Goal: Communication & Community: Answer question/provide support

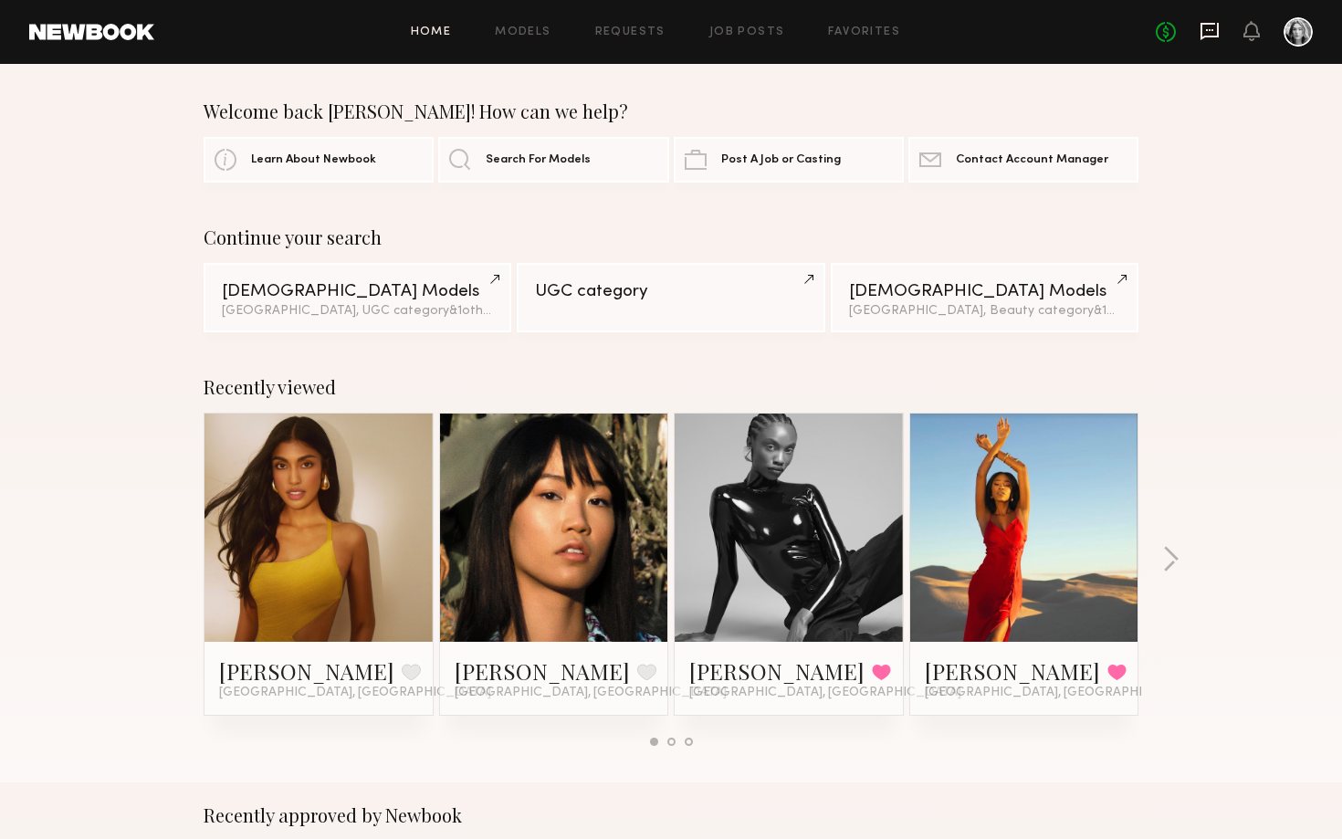
click at [1211, 39] on icon at bounding box center [1209, 31] width 20 height 20
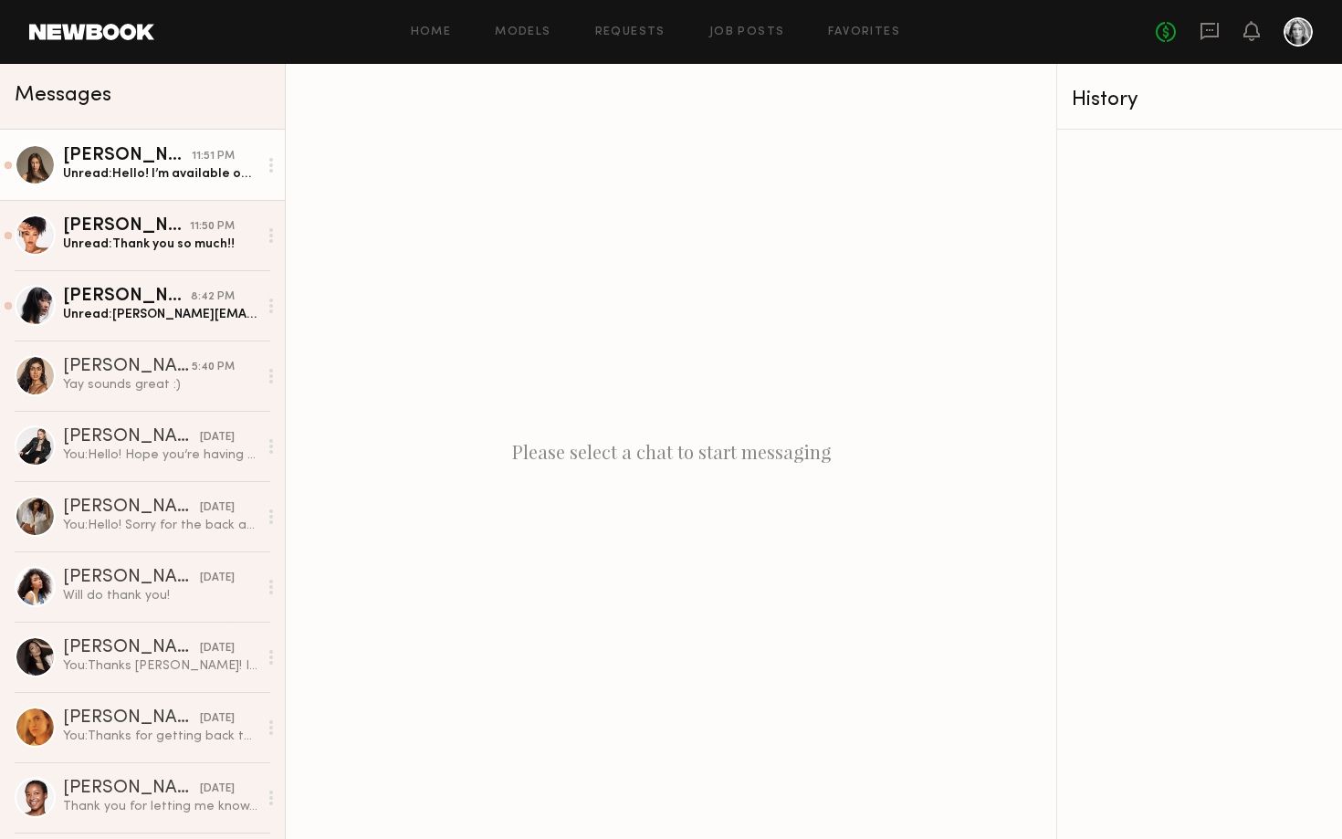
click at [153, 185] on link "[PERSON_NAME] 11:51 PM Unread: Hello! I’m available on 9/2 and potentially on 9…" at bounding box center [142, 165] width 285 height 70
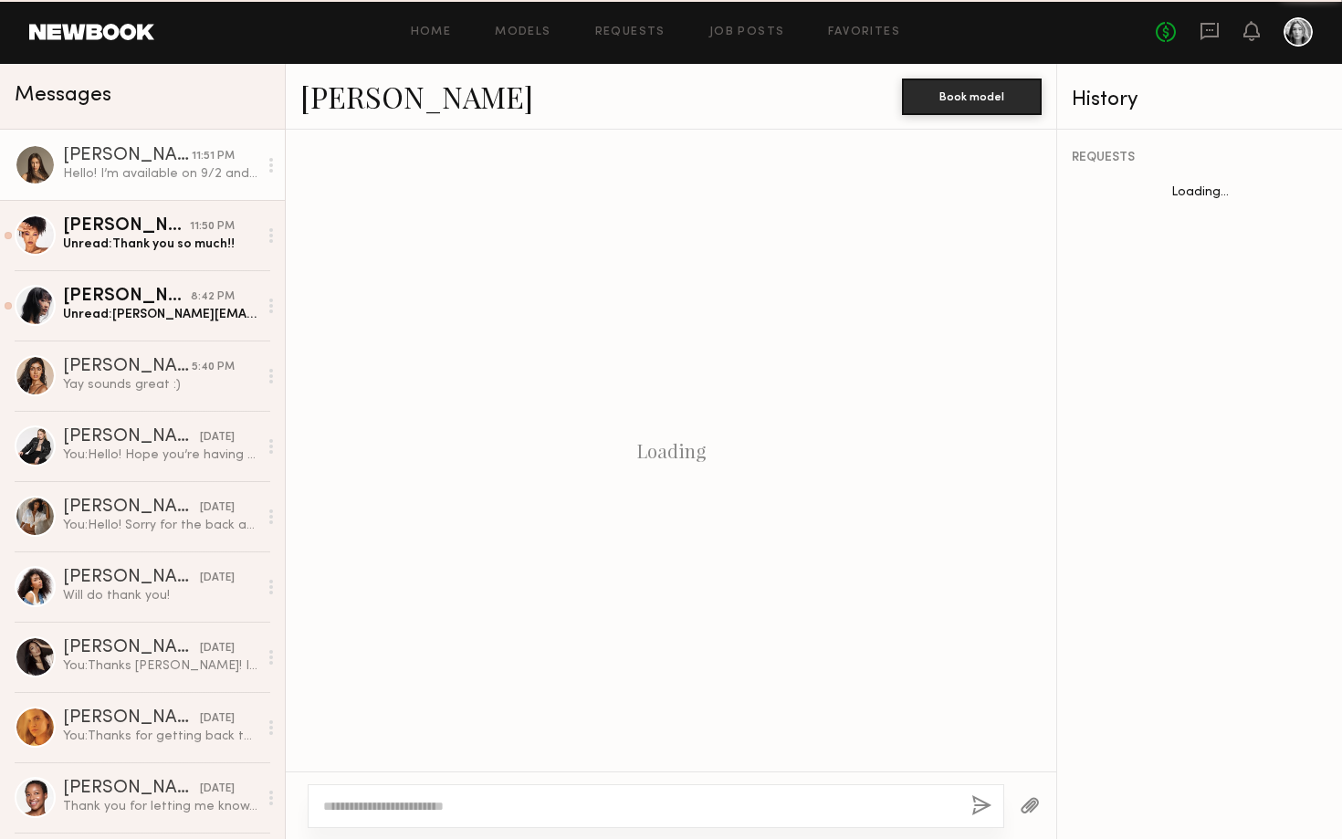
scroll to position [2476, 0]
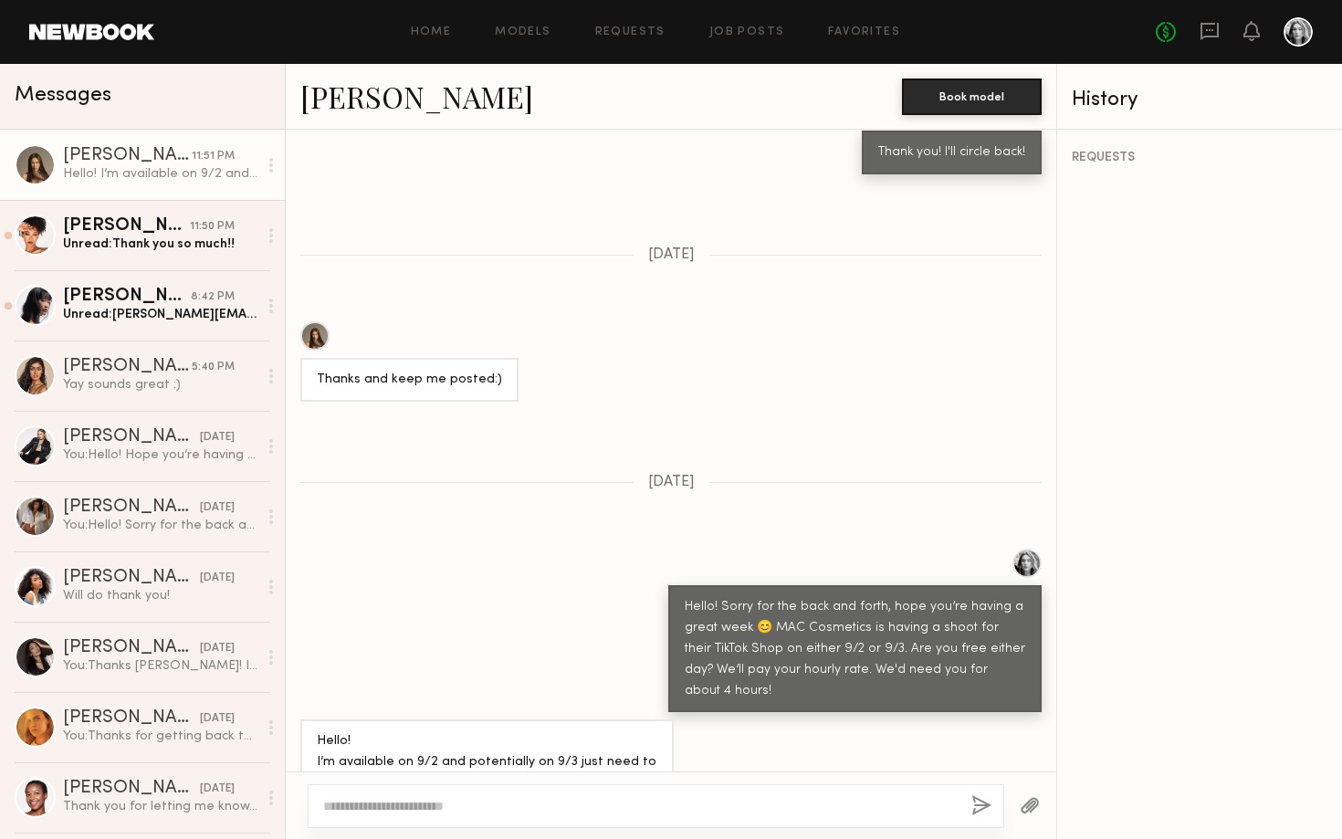
click at [555, 797] on textarea at bounding box center [640, 806] width 634 height 18
type textarea "**********"
click at [984, 809] on button "button" at bounding box center [981, 806] width 20 height 23
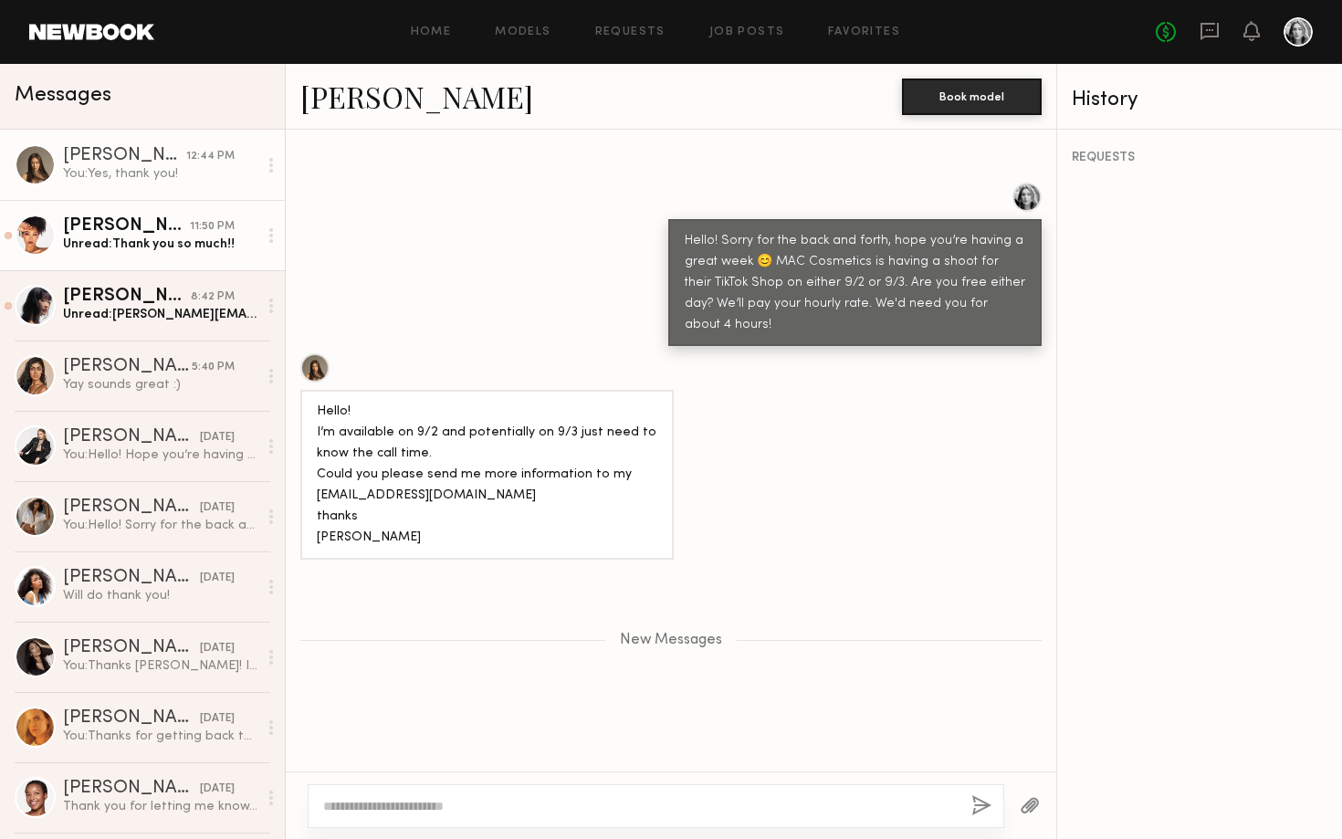
click at [147, 247] on div "Unread: Thank you so much!!" at bounding box center [160, 244] width 194 height 17
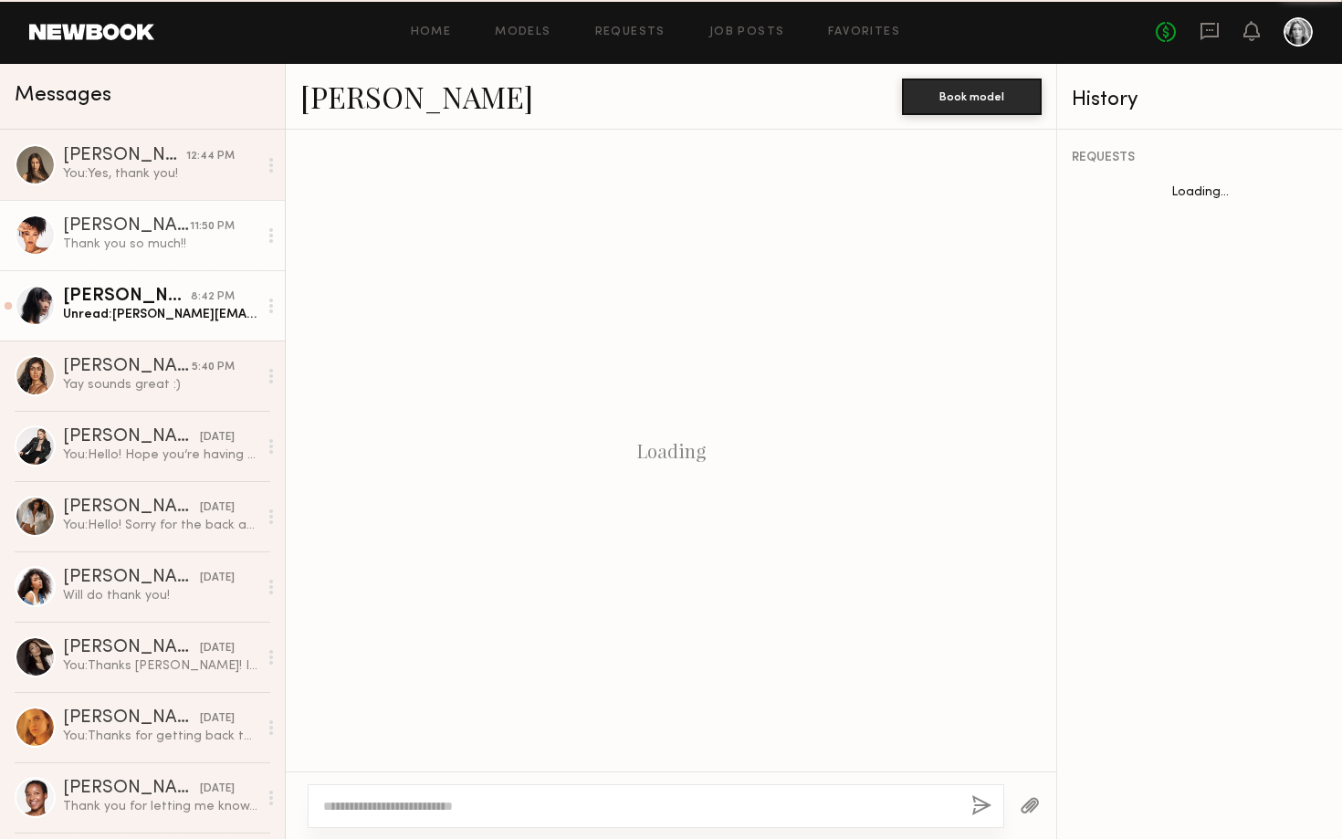
scroll to position [1401, 0]
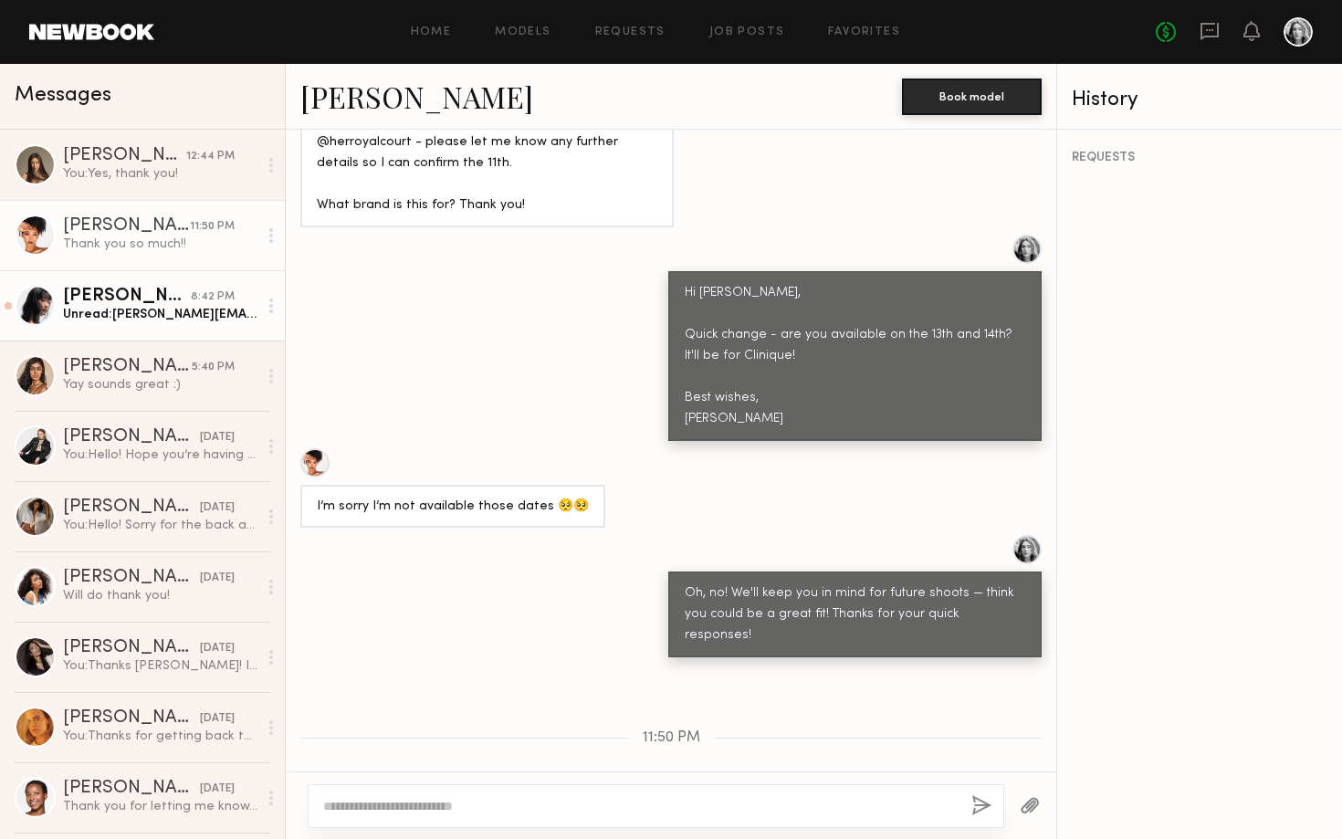
click at [146, 317] on div "Unread: [PERSON_NAME][EMAIL_ADDRESS][PERSON_NAME][DOMAIN_NAME]" at bounding box center [160, 314] width 194 height 17
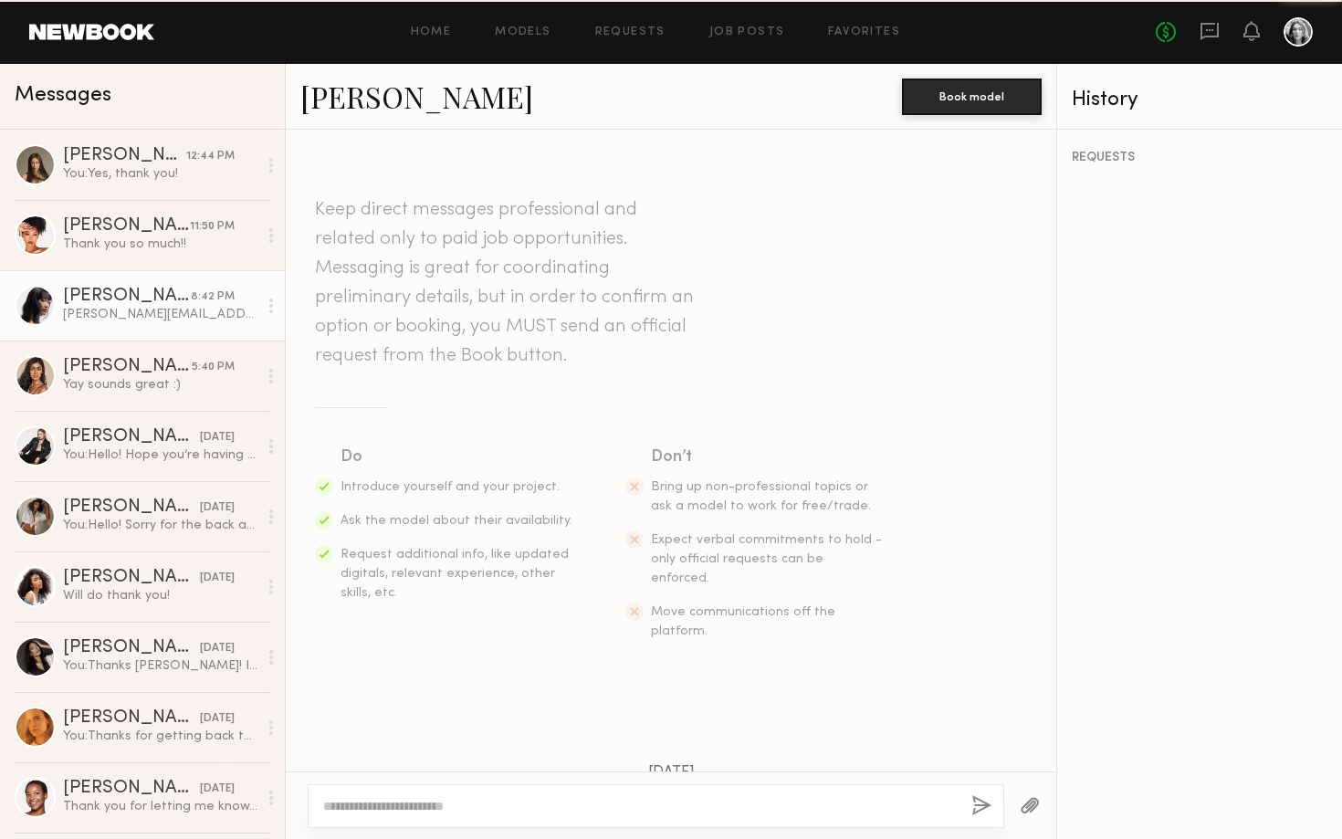
scroll to position [1705, 0]
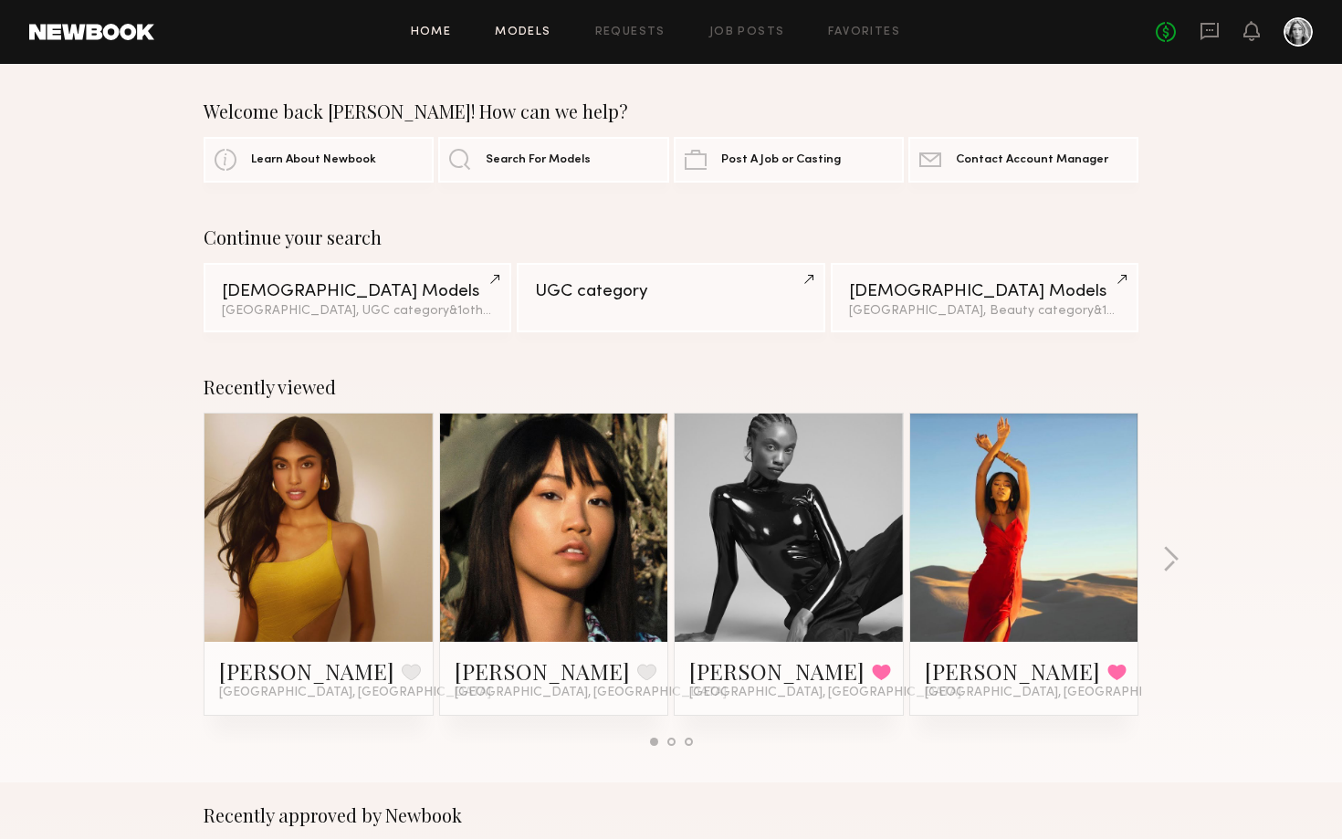
click at [525, 32] on link "Models" at bounding box center [523, 32] width 56 height 12
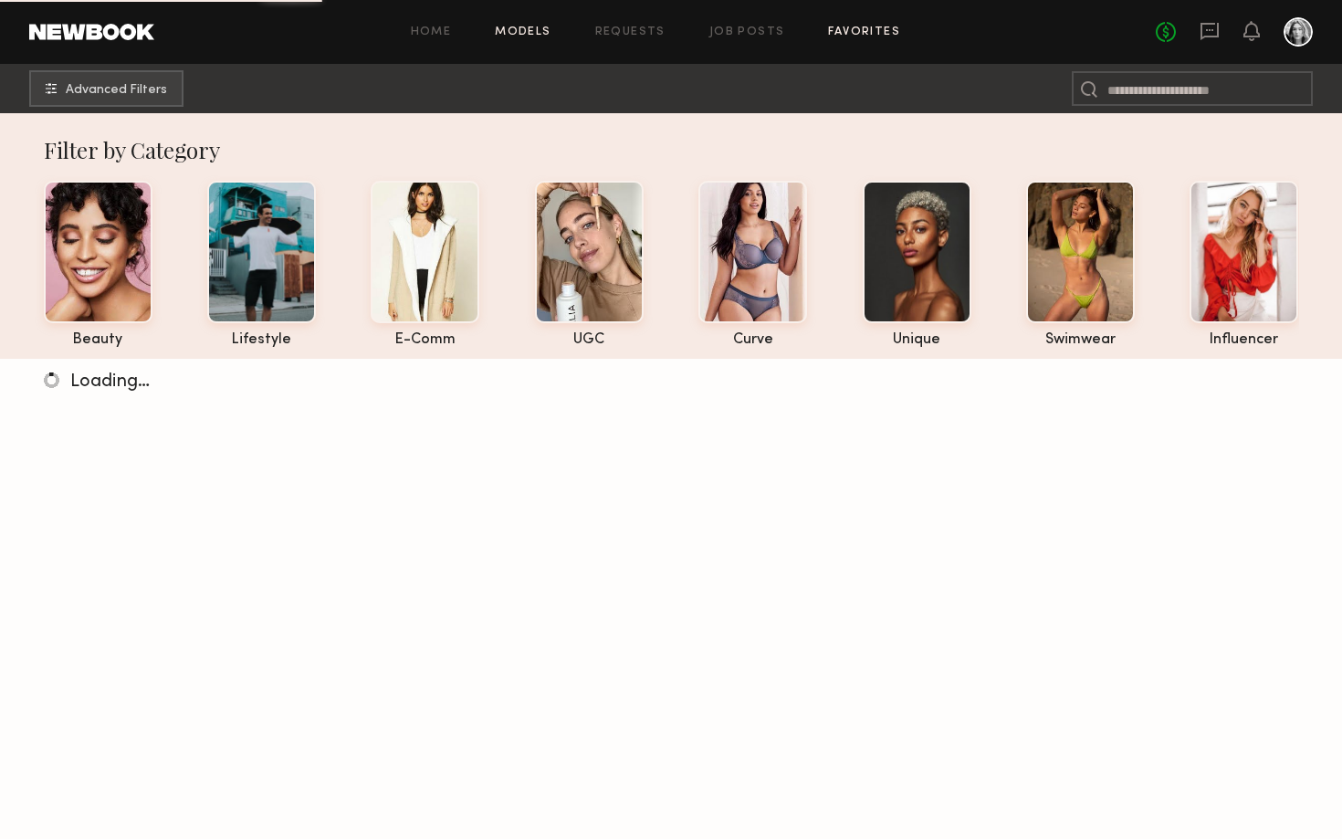
click at [848, 31] on link "Favorites" at bounding box center [864, 32] width 72 height 12
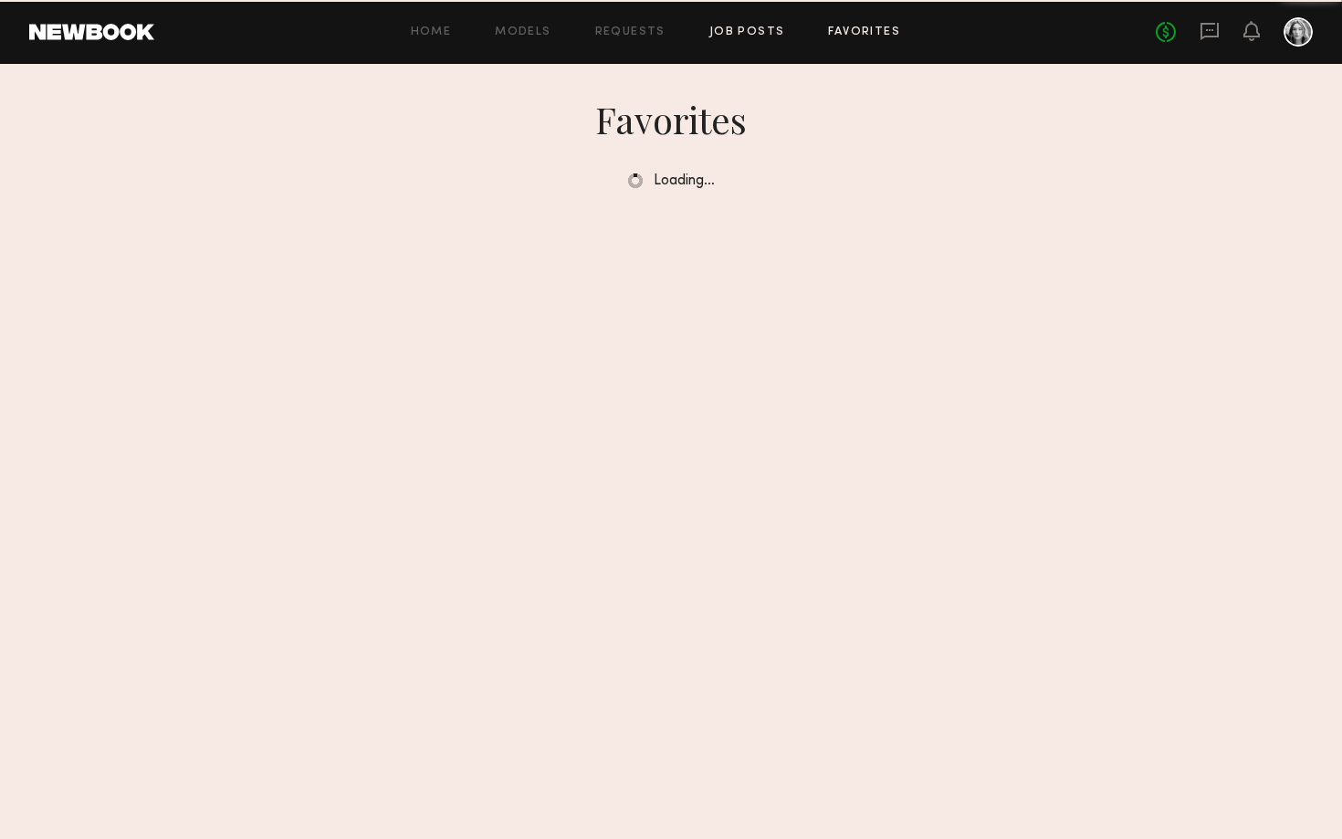
click at [750, 29] on link "Job Posts" at bounding box center [747, 32] width 76 height 12
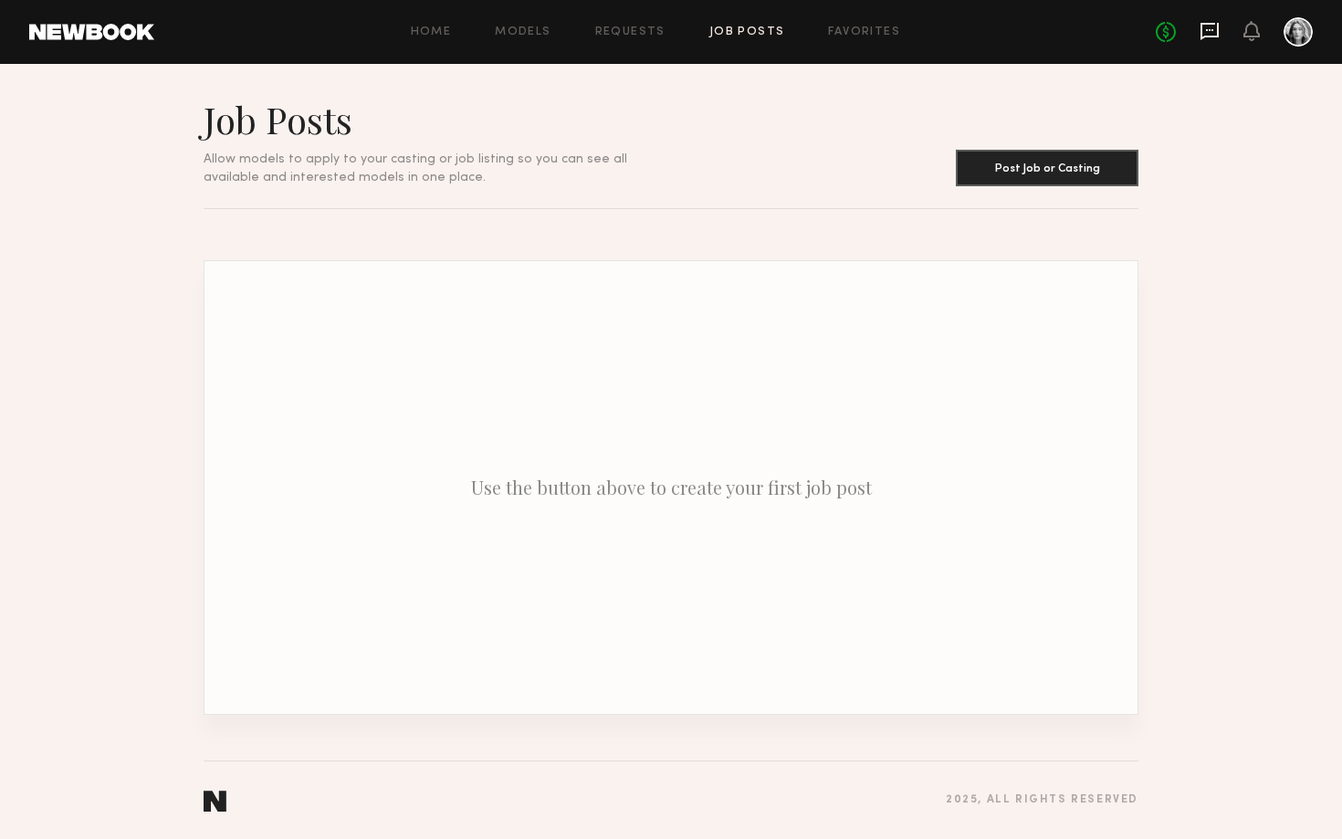
click at [1189, 34] on icon at bounding box center [1209, 31] width 20 height 20
